Goal: Find specific page/section: Find specific page/section

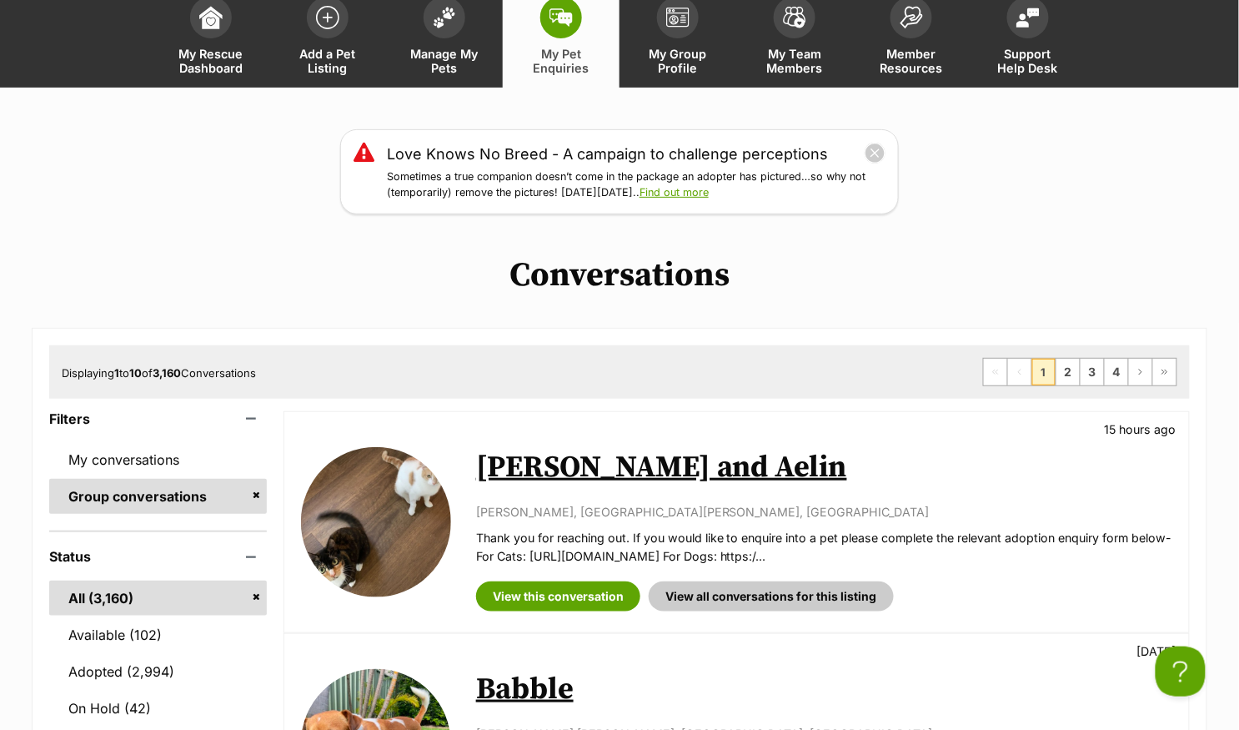
scroll to position [42, 0]
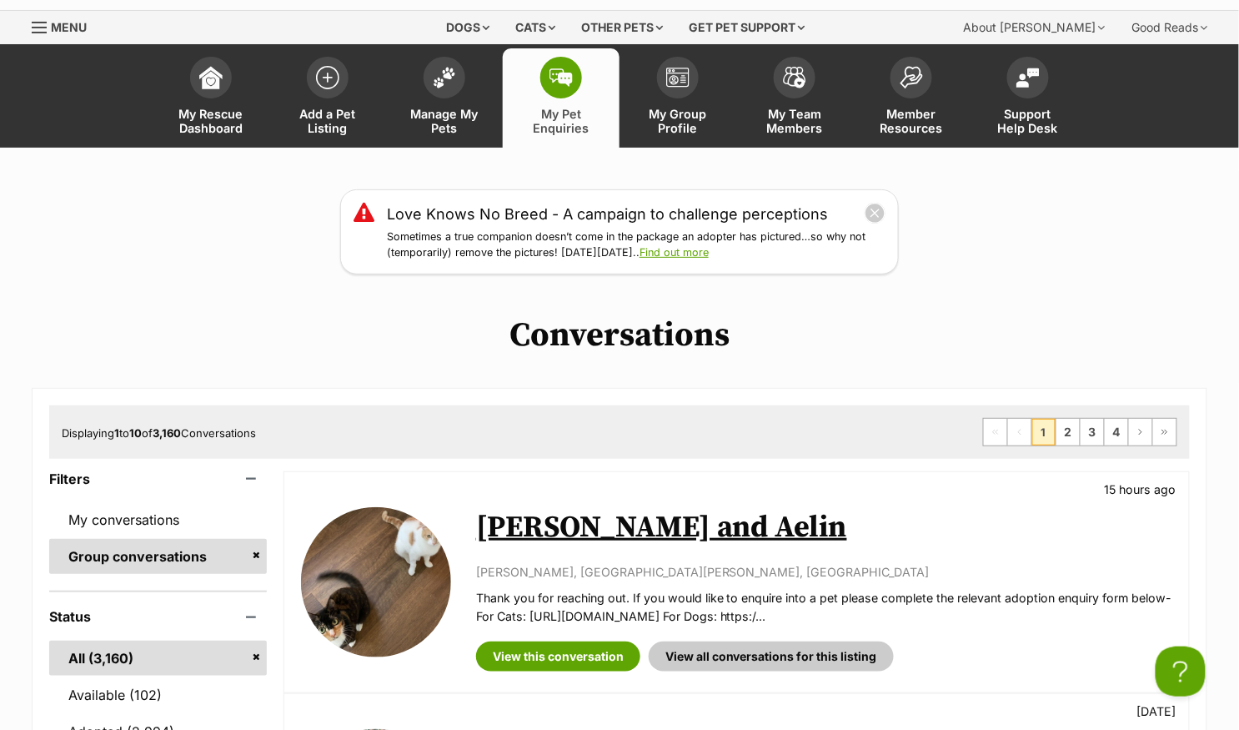
click at [566, 98] on link "My Pet Enquiries" at bounding box center [561, 97] width 117 height 99
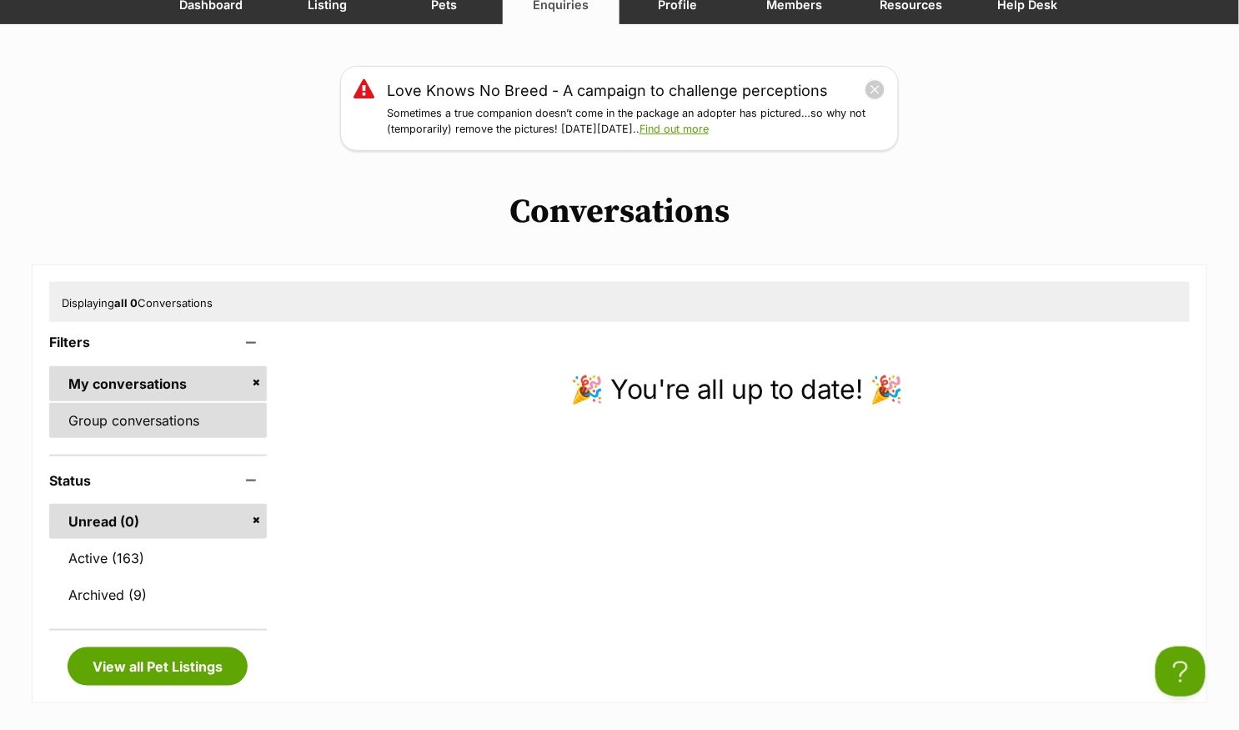
click at [187, 423] on link "Group conversations" at bounding box center [158, 420] width 218 height 35
